Goal: Task Accomplishment & Management: Manage account settings

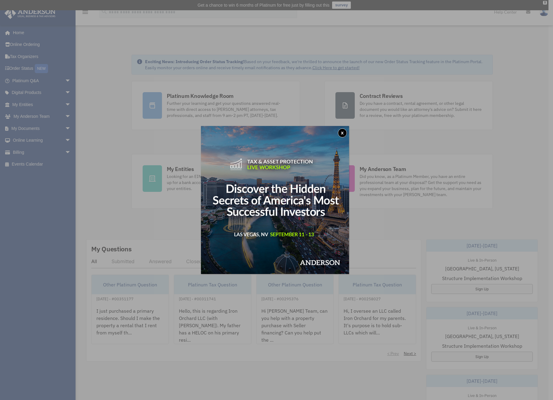
click at [345, 132] on button "x" at bounding box center [342, 133] width 9 height 9
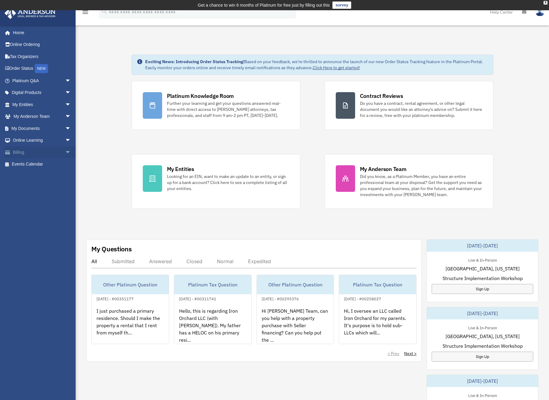
click at [23, 152] on link "Billing arrow_drop_down" at bounding box center [42, 152] width 76 height 12
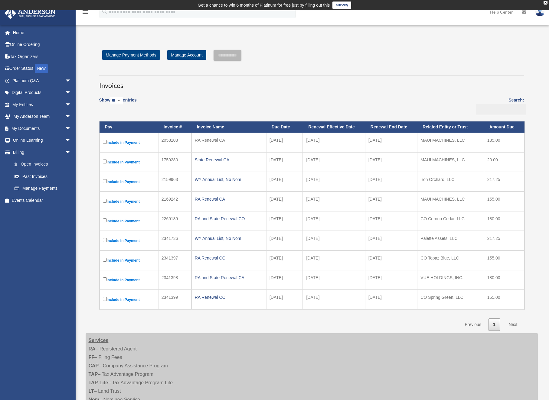
click at [283, 95] on div "Show ** ** ** *** entries Search: Pay Invoice # Invoice Name Due Date Renewal E…" at bounding box center [311, 212] width 425 height 238
click at [44, 177] on link "Past Invoices" at bounding box center [44, 177] width 72 height 12
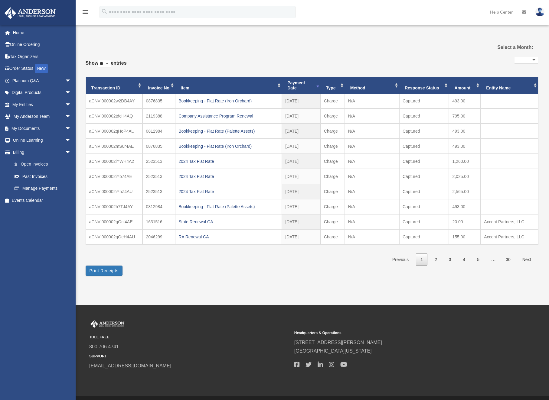
select select
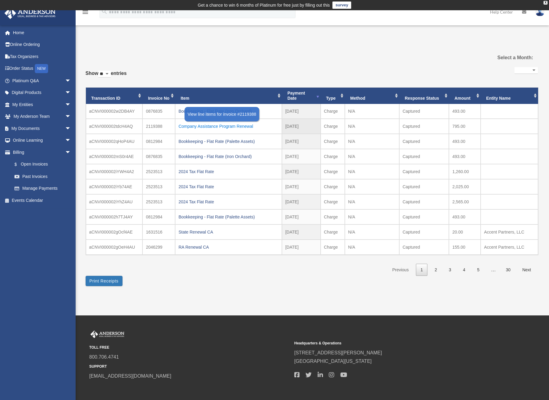
click at [207, 125] on div "Company Assistance Program Renewal" at bounding box center [228, 126] width 100 height 8
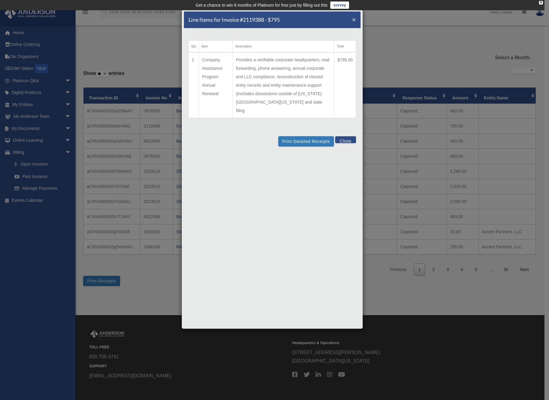
click at [353, 20] on span "×" at bounding box center [354, 19] width 4 height 7
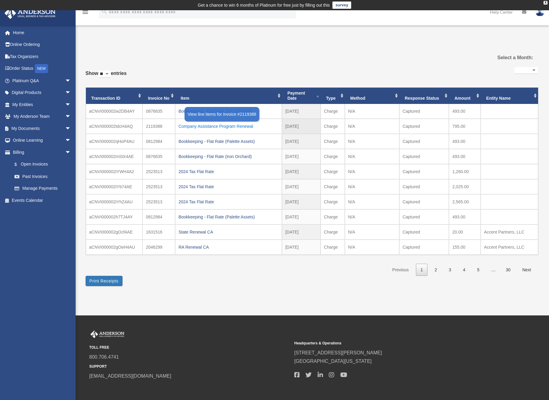
click at [191, 125] on div "Company Assistance Program Renewal" at bounding box center [228, 126] width 100 height 8
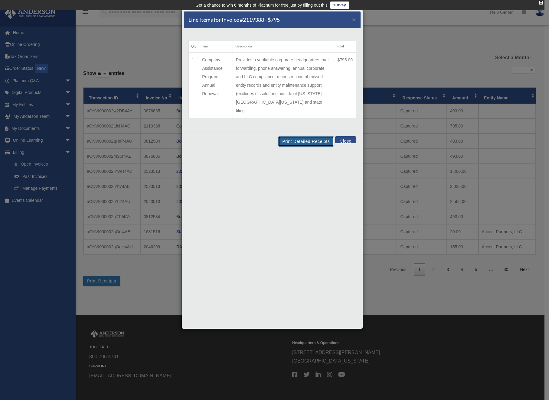
click at [313, 136] on button "Print Detailed Receipts" at bounding box center [305, 141] width 55 height 10
click at [348, 136] on button "Close" at bounding box center [345, 139] width 21 height 7
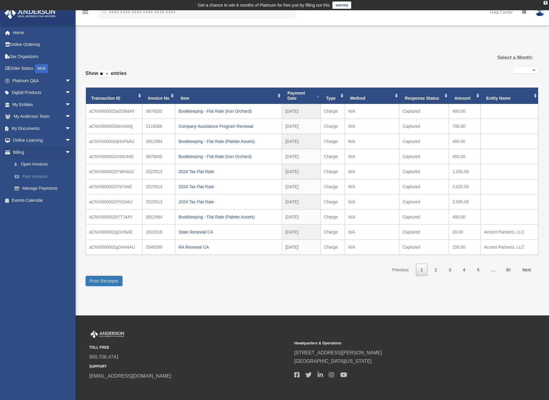
click at [33, 175] on link "Past Invoices" at bounding box center [44, 177] width 72 height 12
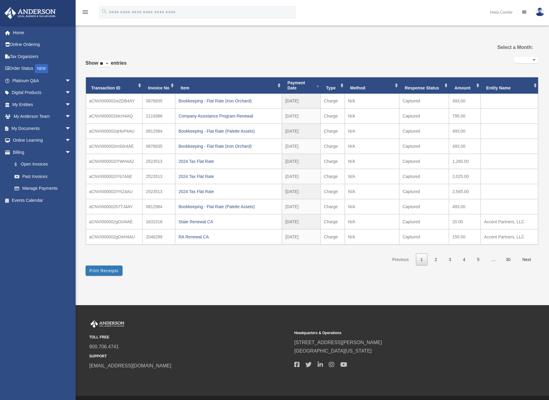
select select
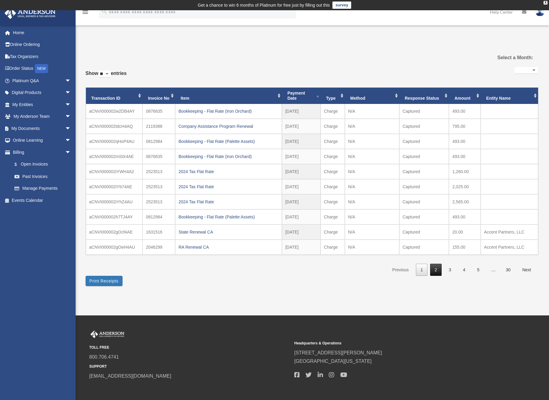
click at [434, 271] on link "2" at bounding box center [435, 270] width 11 height 12
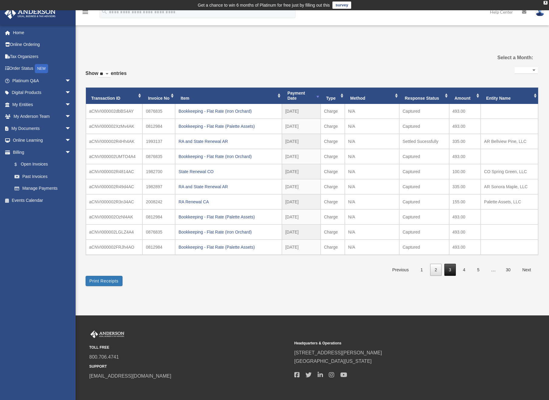
click at [449, 269] on link "3" at bounding box center [449, 270] width 11 height 12
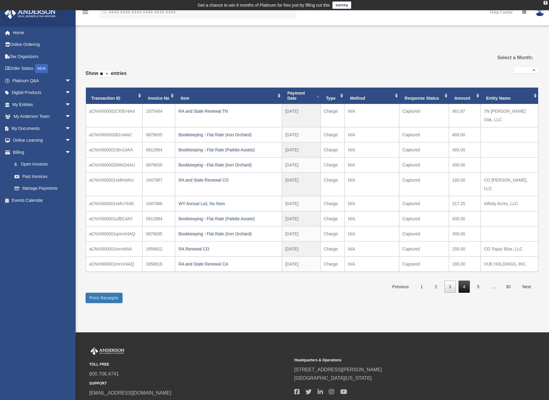
click at [465, 281] on link "4" at bounding box center [463, 287] width 11 height 12
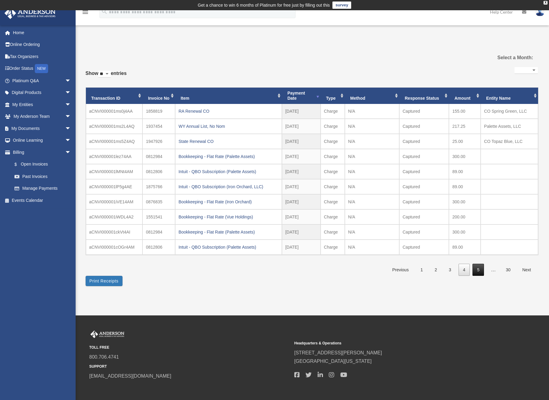
click at [479, 271] on link "5" at bounding box center [477, 270] width 11 height 12
click at [478, 271] on link "6" at bounding box center [477, 270] width 11 height 12
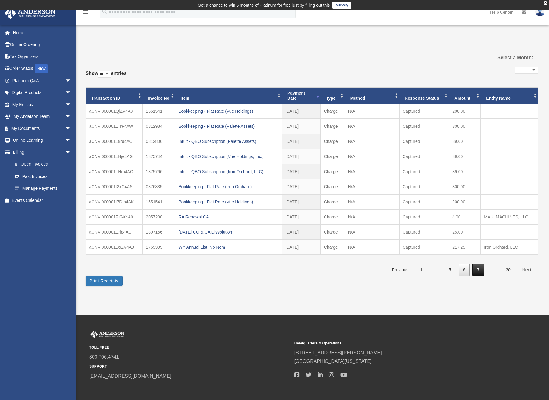
click at [479, 270] on link "7" at bounding box center [477, 270] width 11 height 12
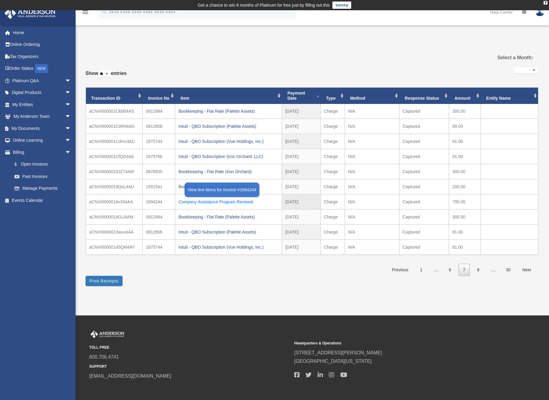
click at [220, 201] on div "Company Assistance Program Renewal" at bounding box center [228, 202] width 100 height 8
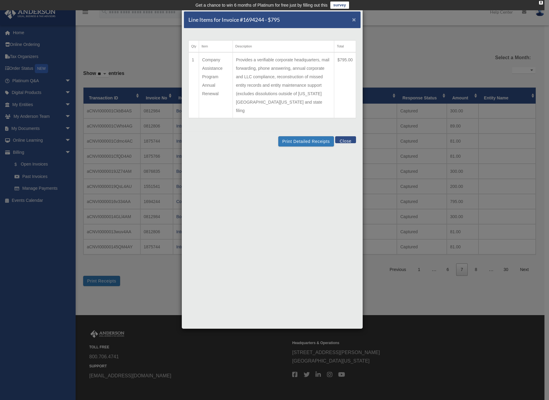
click at [355, 20] on span "×" at bounding box center [354, 19] width 4 height 7
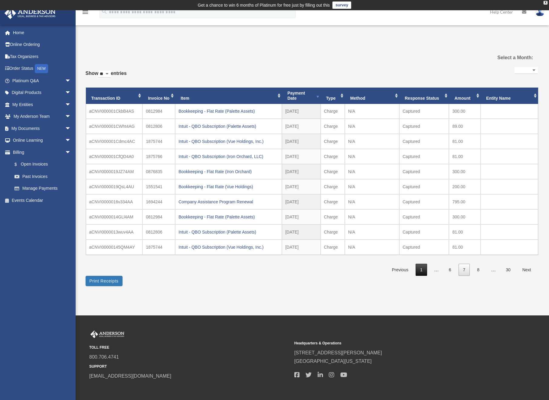
click at [423, 271] on link "1" at bounding box center [420, 270] width 11 height 12
